Goal: Check status: Check status

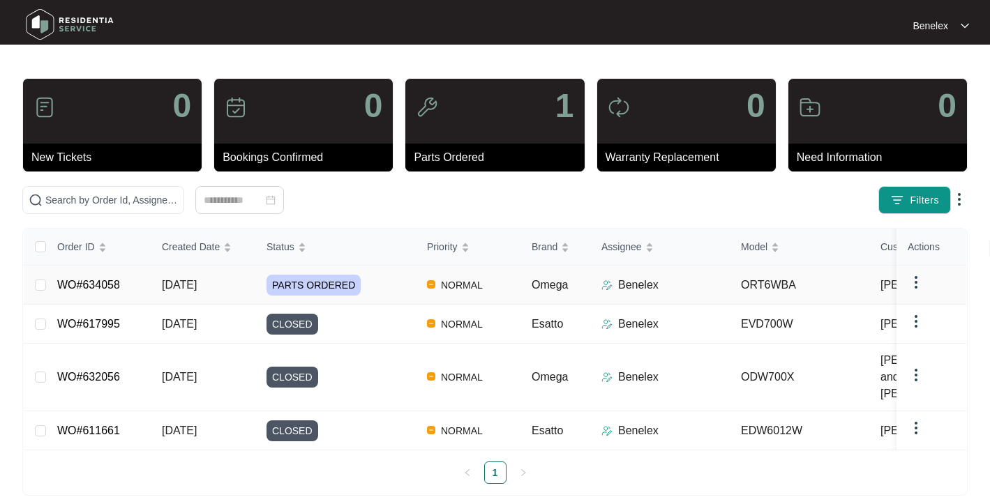
click at [112, 283] on link "WO#634058" at bounding box center [88, 285] width 63 height 12
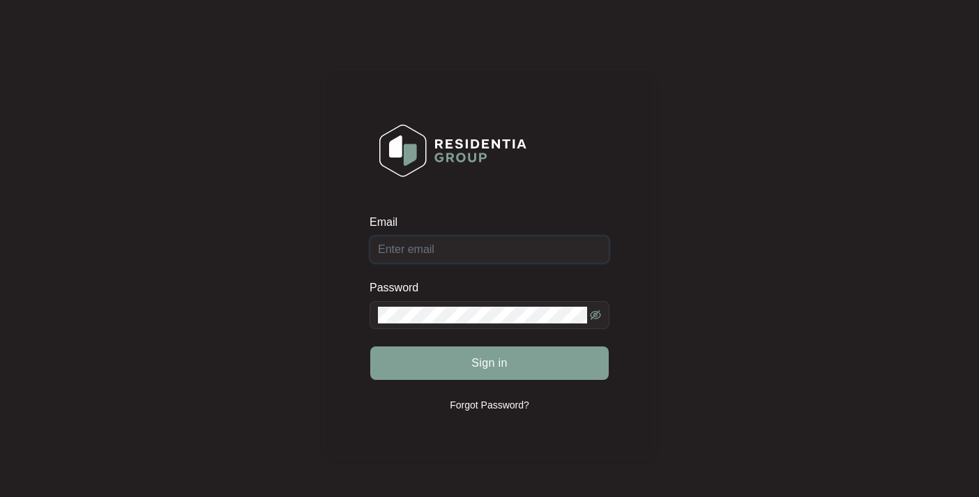
type input "[EMAIL_ADDRESS][DOMAIN_NAME]"
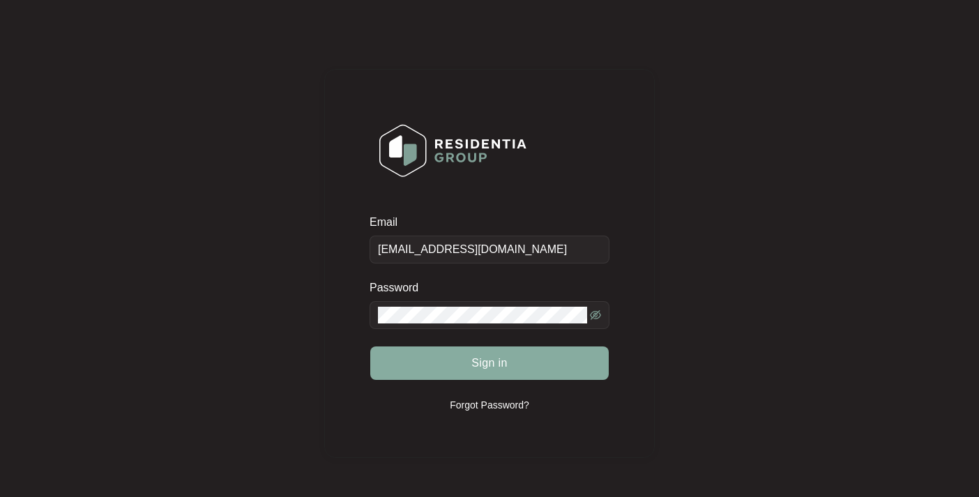
click at [478, 363] on span "Sign in" at bounding box center [489, 363] width 36 height 17
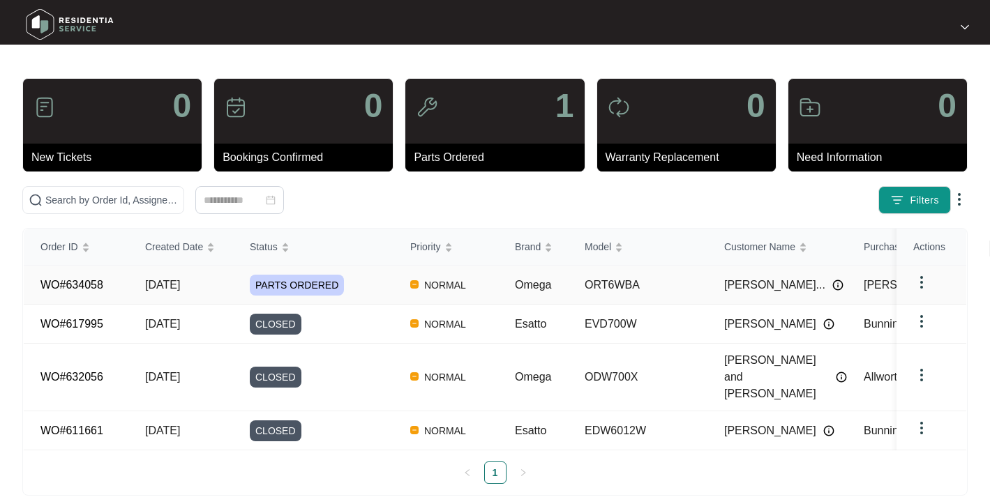
click at [81, 285] on link "WO#634058" at bounding box center [71, 285] width 63 height 12
